Goal: Find contact information: Find contact information

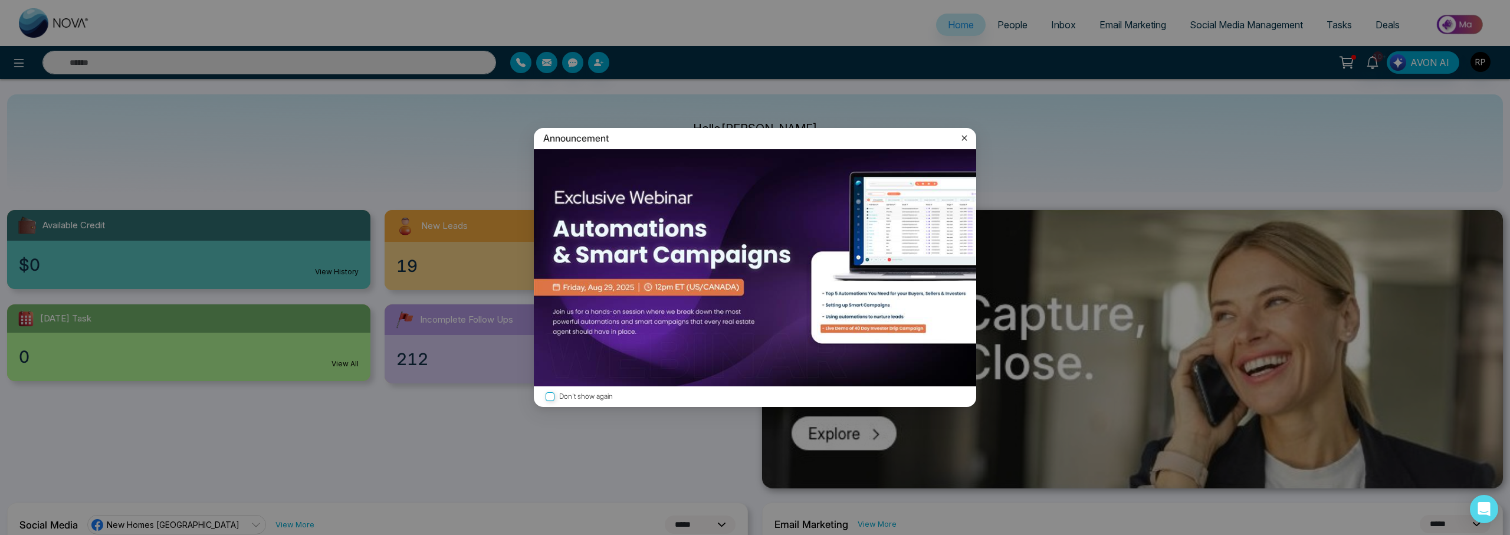
select select "*"
click at [965, 139] on icon at bounding box center [964, 138] width 5 height 5
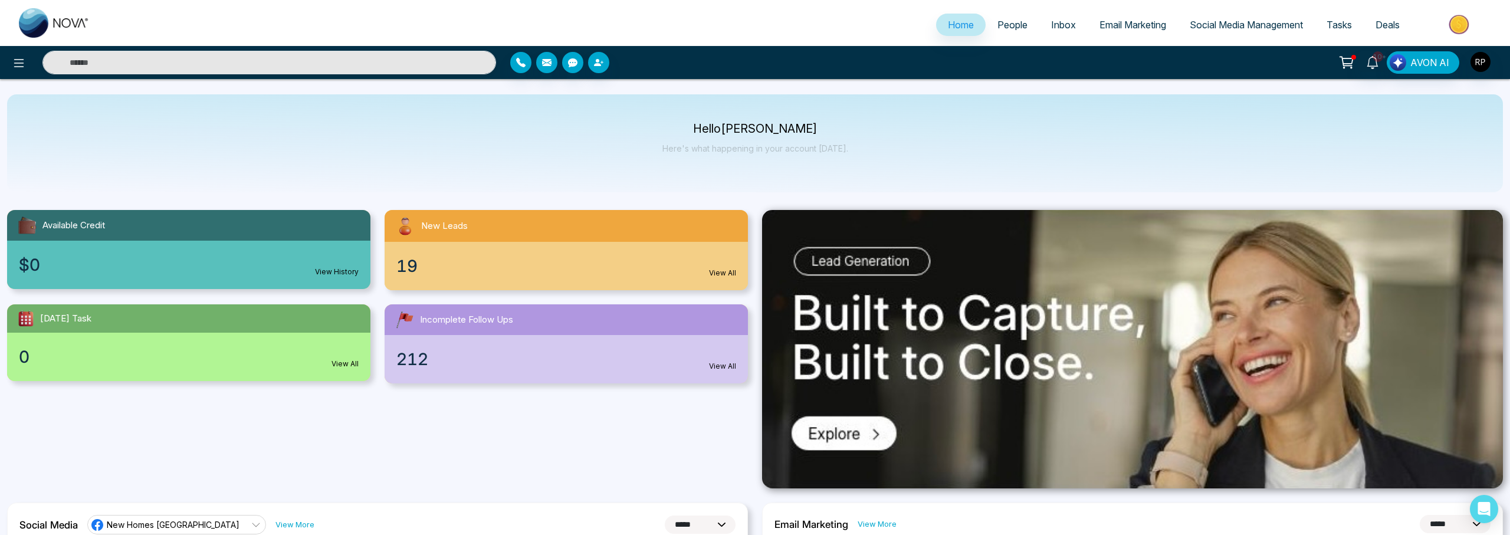
click at [997, 22] on span "People" at bounding box center [1012, 25] width 30 height 12
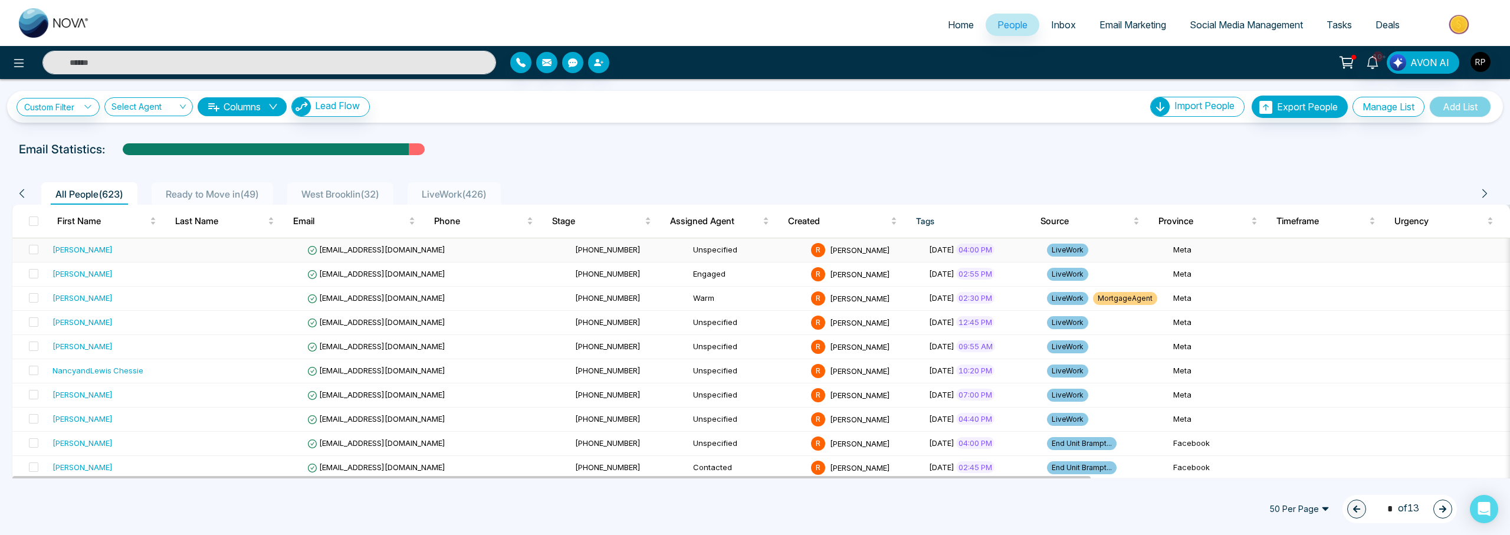
click at [75, 251] on div "[PERSON_NAME]" at bounding box center [82, 250] width 60 height 12
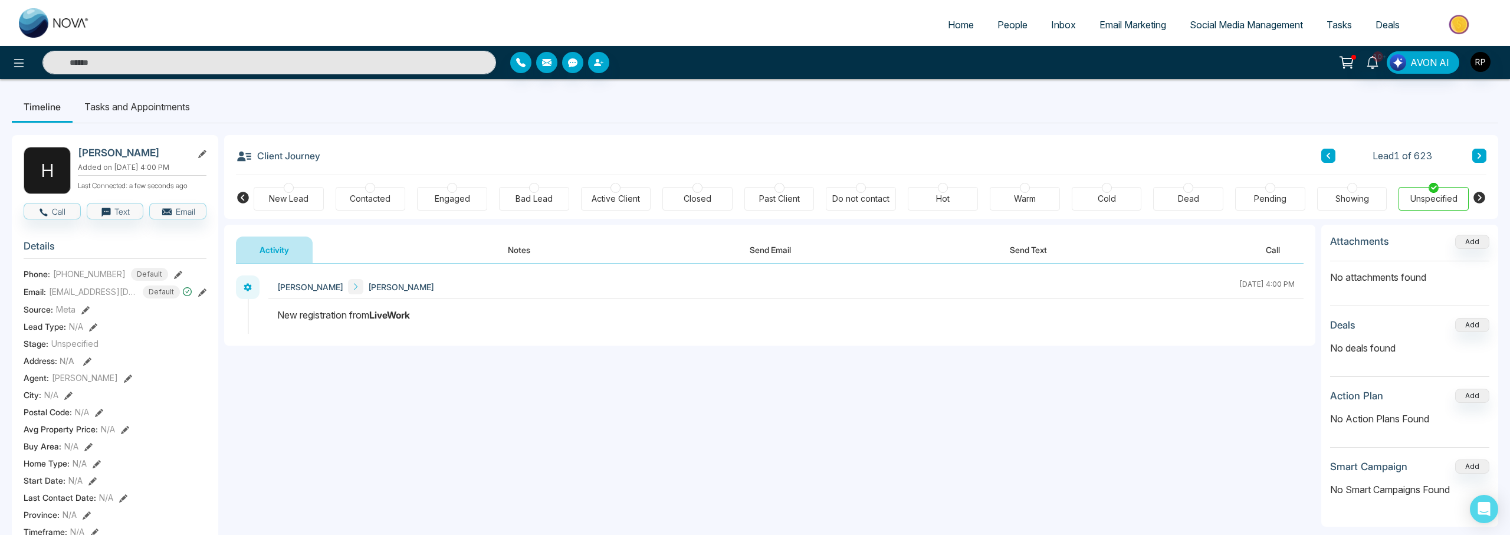
click at [65, 280] on span "[PHONE_NUMBER]" at bounding box center [89, 274] width 73 height 12
drag, startPoint x: 54, startPoint y: 281, endPoint x: 126, endPoint y: 281, distance: 71.4
click at [126, 280] on div "[PHONE_NUMBER] Default" at bounding box center [110, 274] width 115 height 13
copy span "[PHONE_NUMBER]"
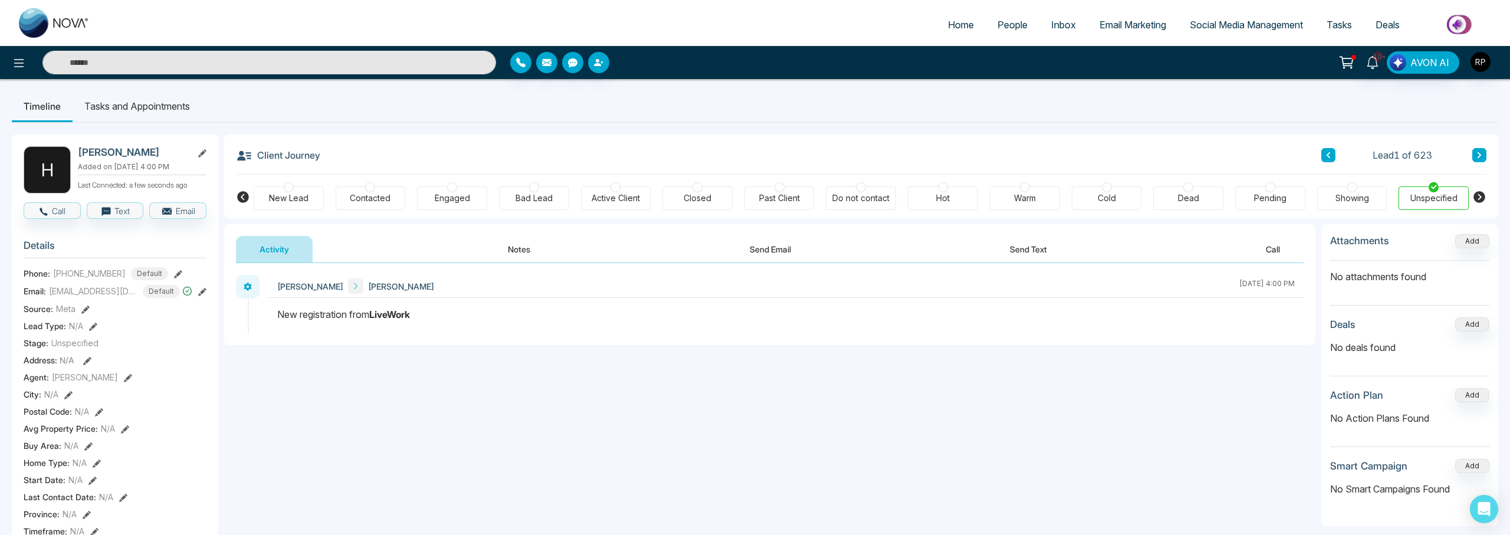
click at [147, 66] on input "text" at bounding box center [268, 63] width 453 height 24
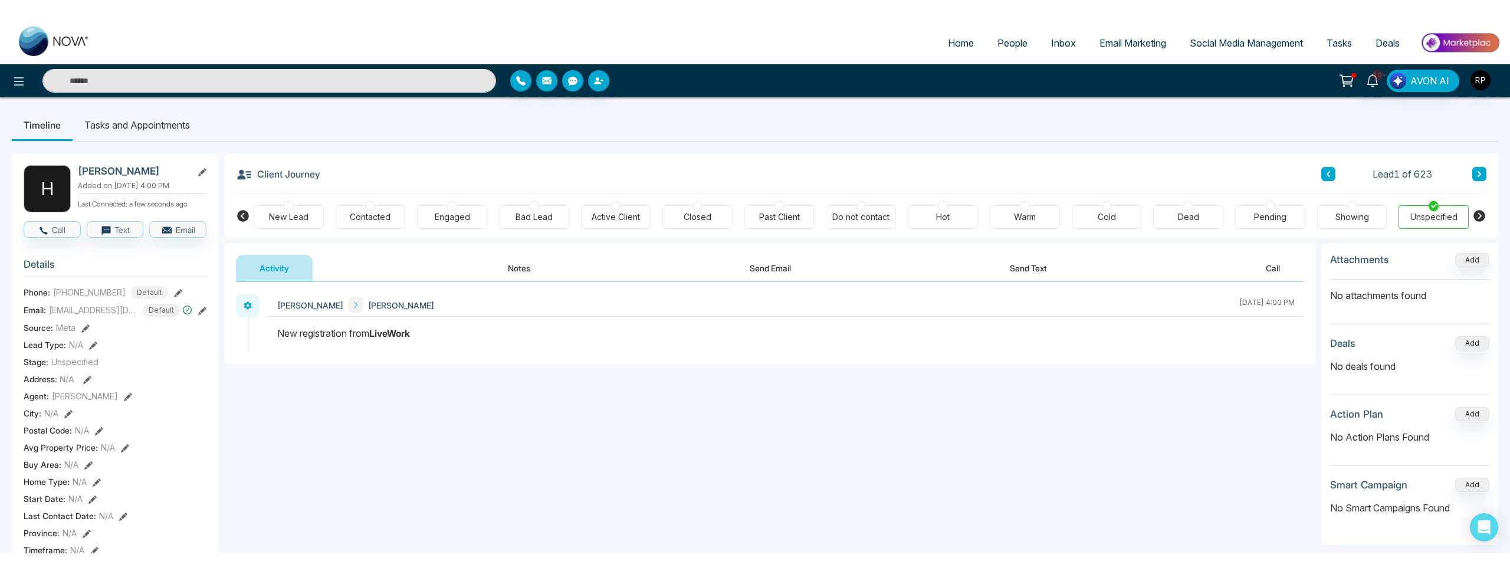
scroll to position [2, 0]
